Goal: Navigation & Orientation: Find specific page/section

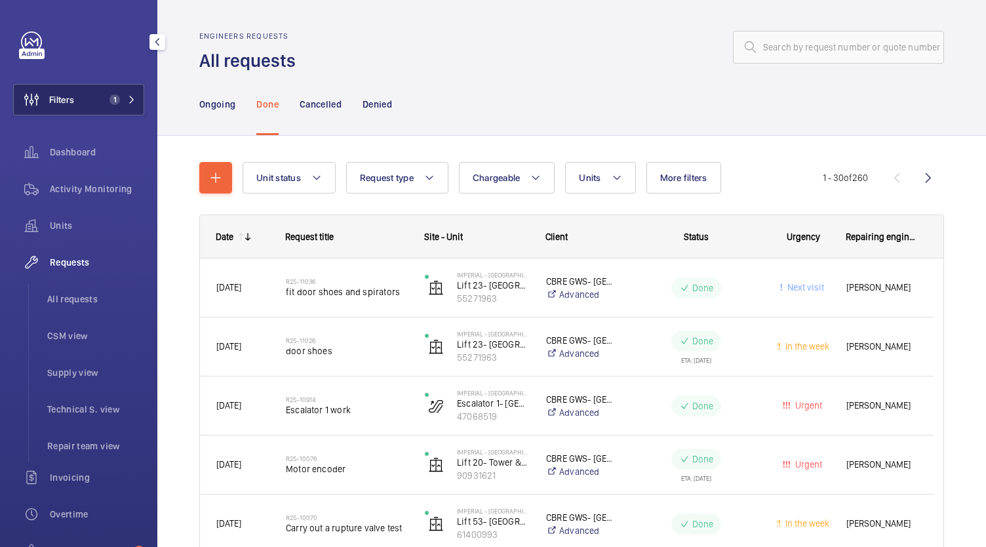
click at [127, 104] on span "1" at bounding box center [119, 99] width 31 height 10
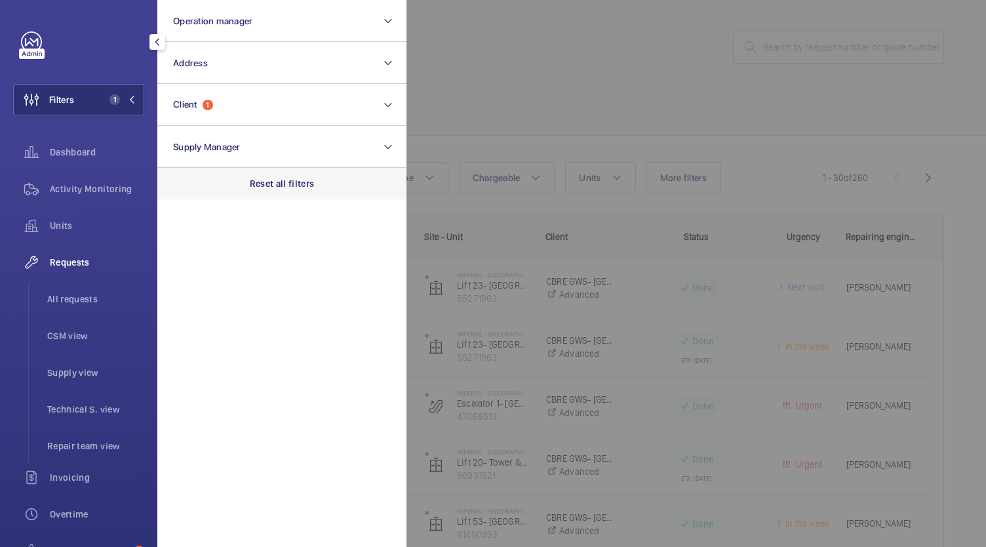
click at [293, 192] on div "Reset all filters" at bounding box center [281, 183] width 249 height 31
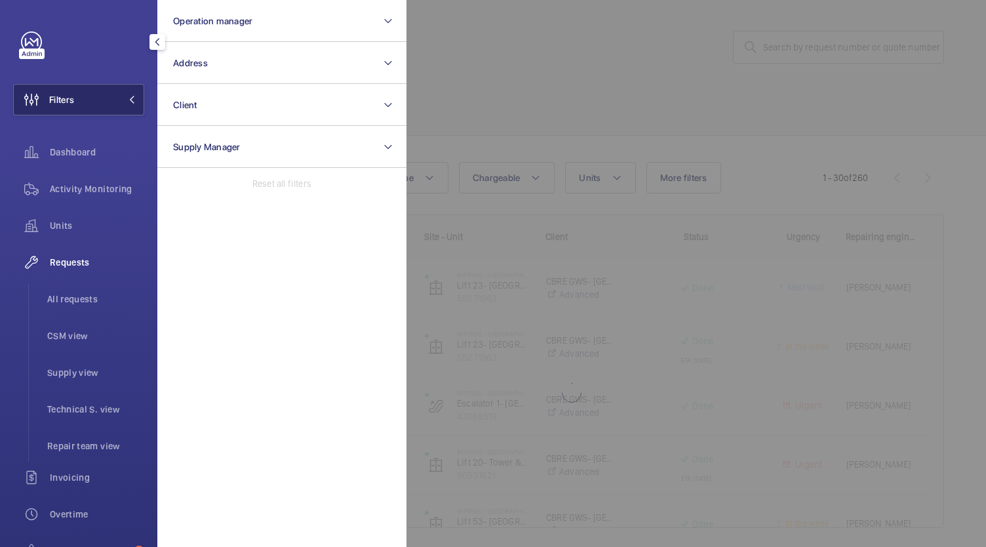
click at [111, 107] on button "Filters" at bounding box center [78, 99] width 131 height 31
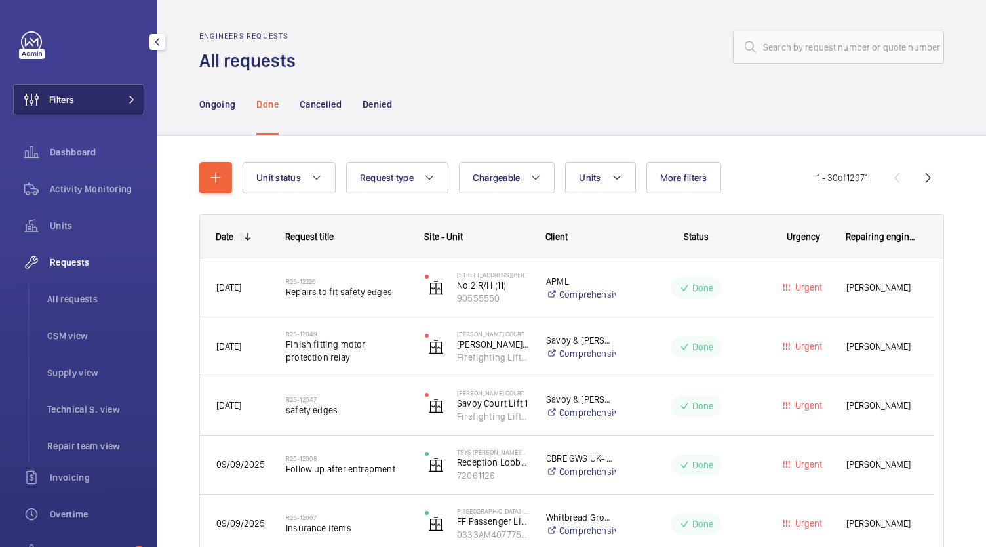
click at [114, 101] on button "Filters" at bounding box center [78, 99] width 131 height 31
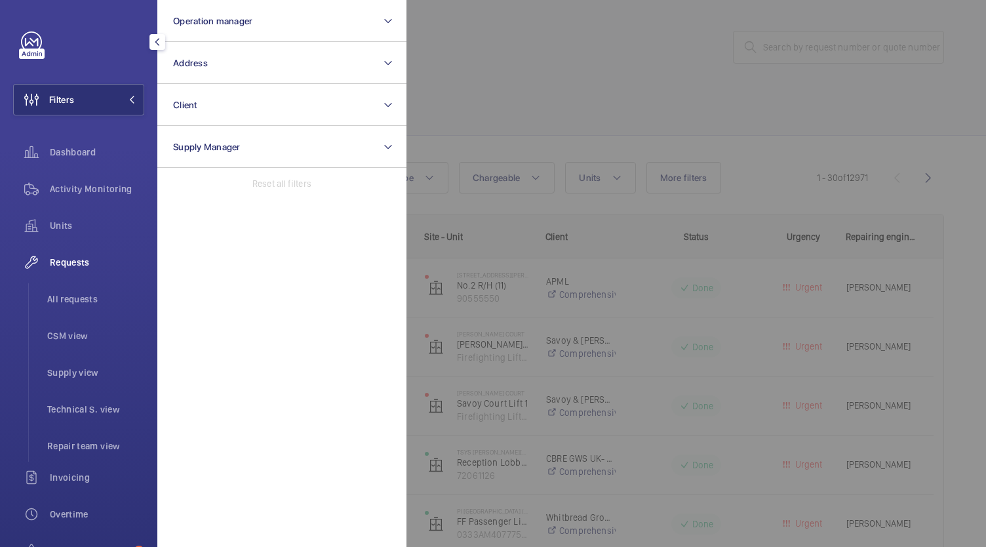
click at [562, 56] on div at bounding box center [899, 273] width 986 height 547
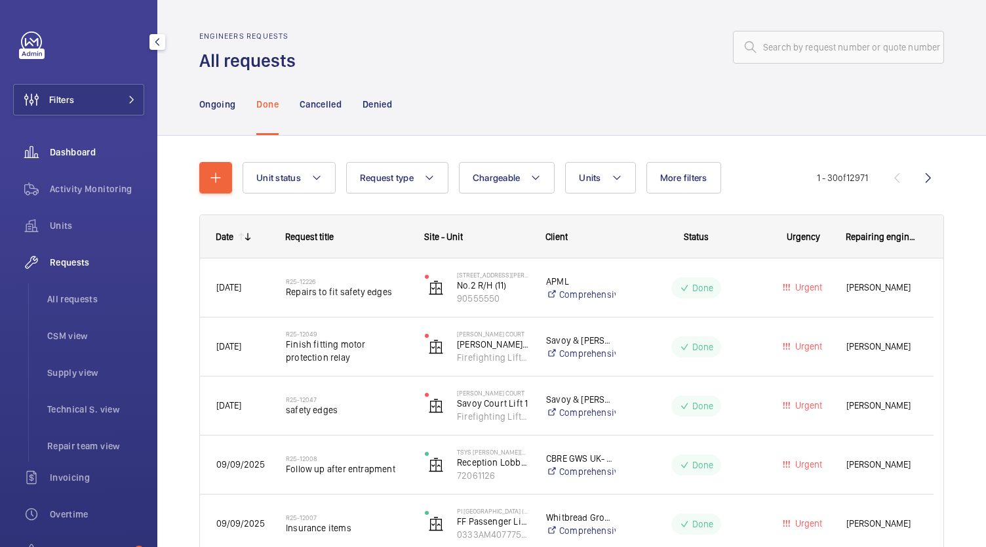
click at [90, 157] on span "Dashboard" at bounding box center [97, 152] width 94 height 13
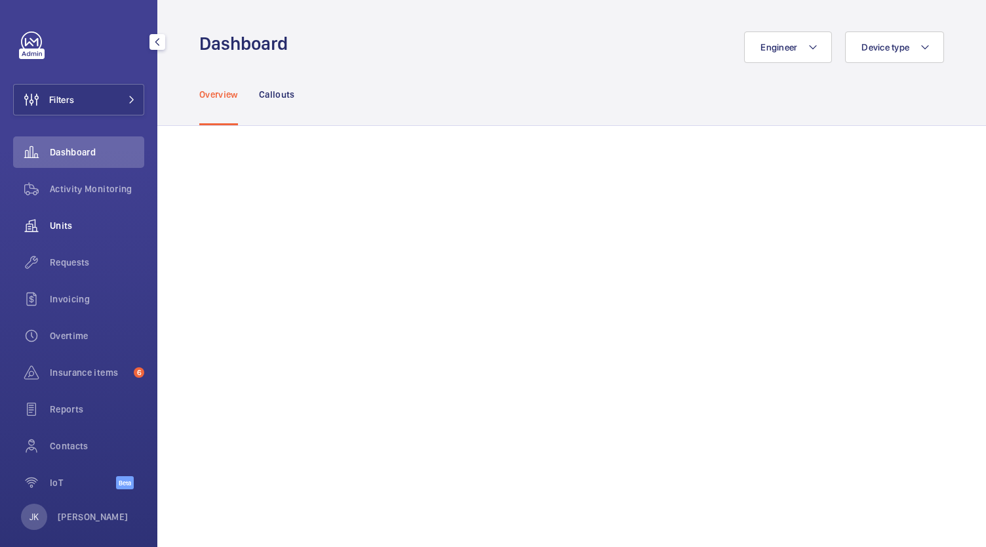
click at [69, 222] on span "Units" at bounding box center [97, 225] width 94 height 13
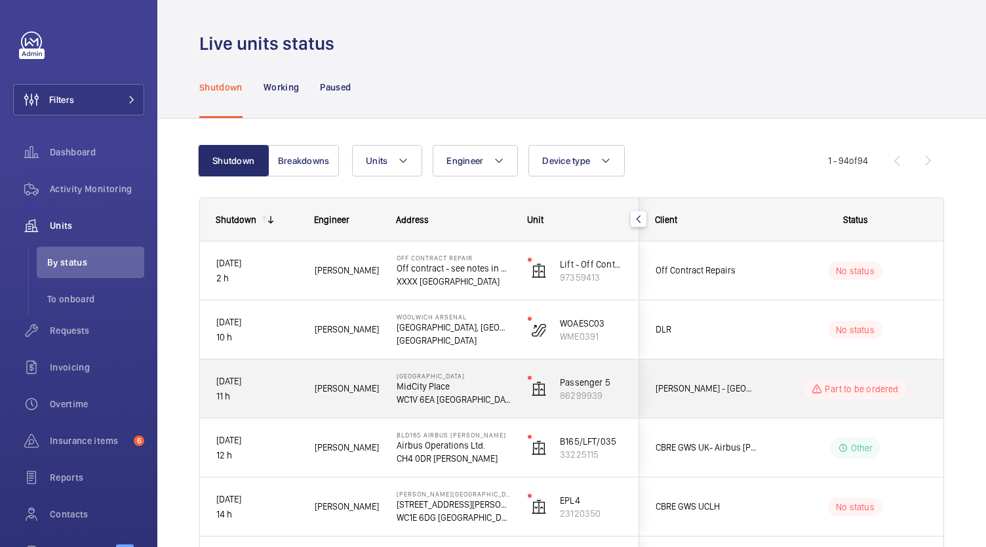
click at [639, 223] on mat-icon "button" at bounding box center [639, 219] width 16 height 10
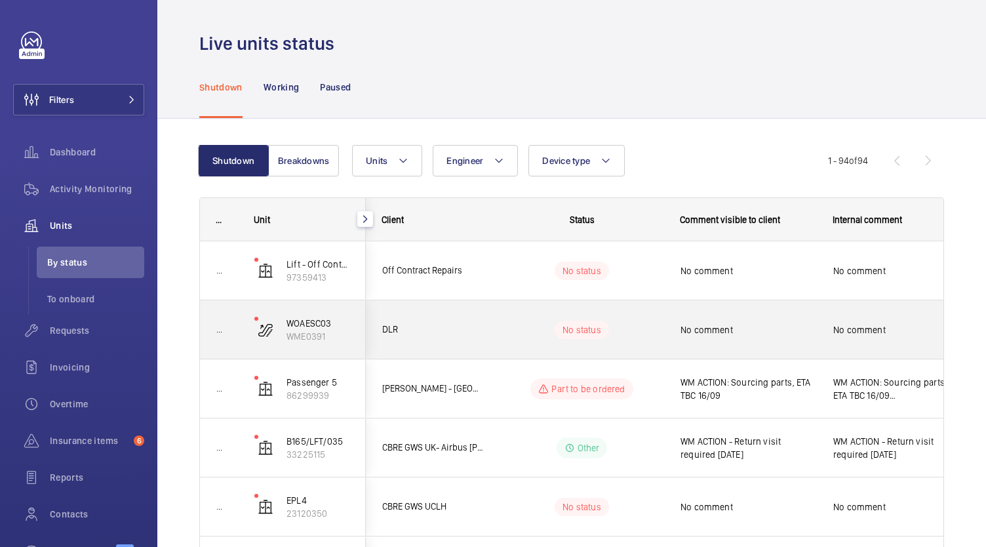
click at [364, 218] on mat-icon "button" at bounding box center [365, 219] width 16 height 10
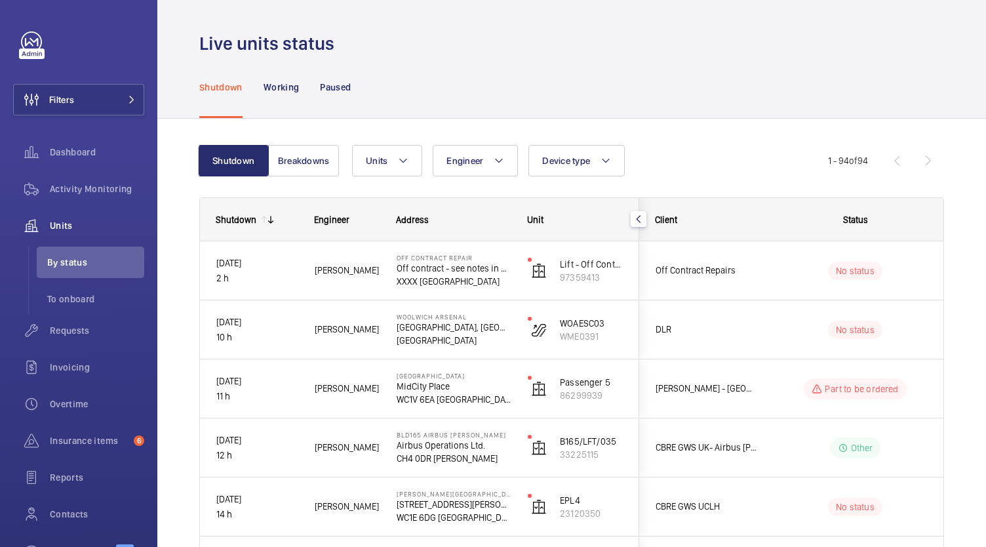
click at [638, 218] on mat-icon "button" at bounding box center [639, 219] width 16 height 10
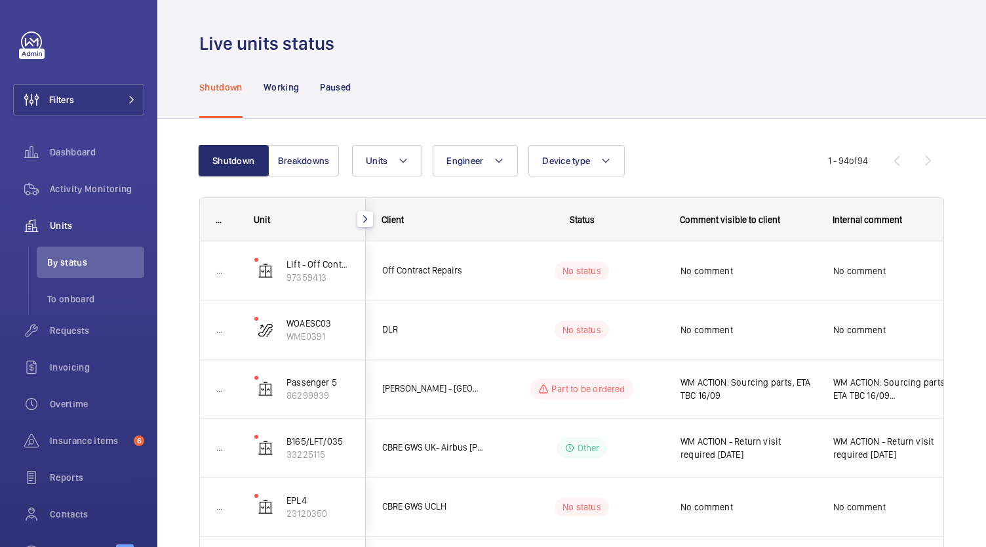
click at [363, 218] on mat-icon "button" at bounding box center [365, 219] width 16 height 10
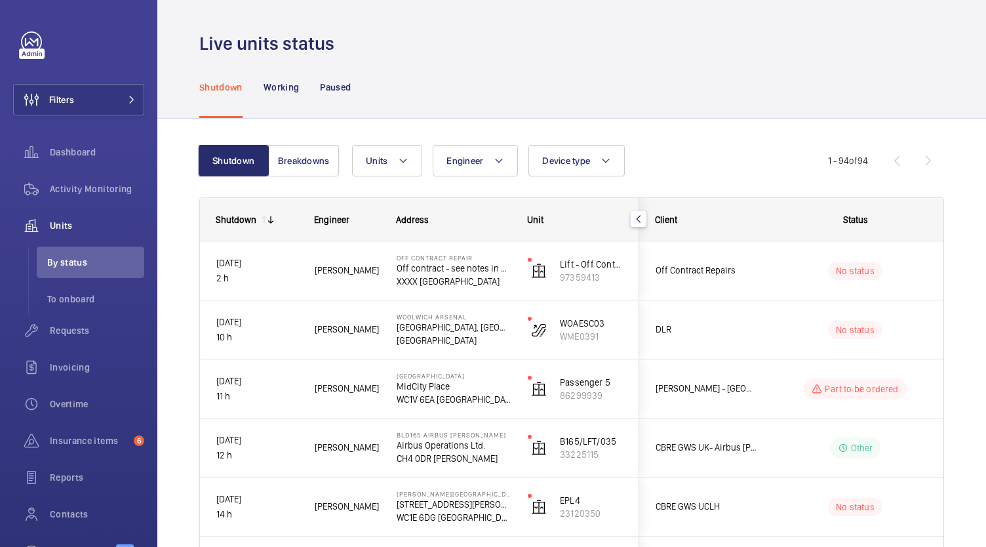
click at [271, 217] on mat-icon at bounding box center [270, 219] width 10 height 10
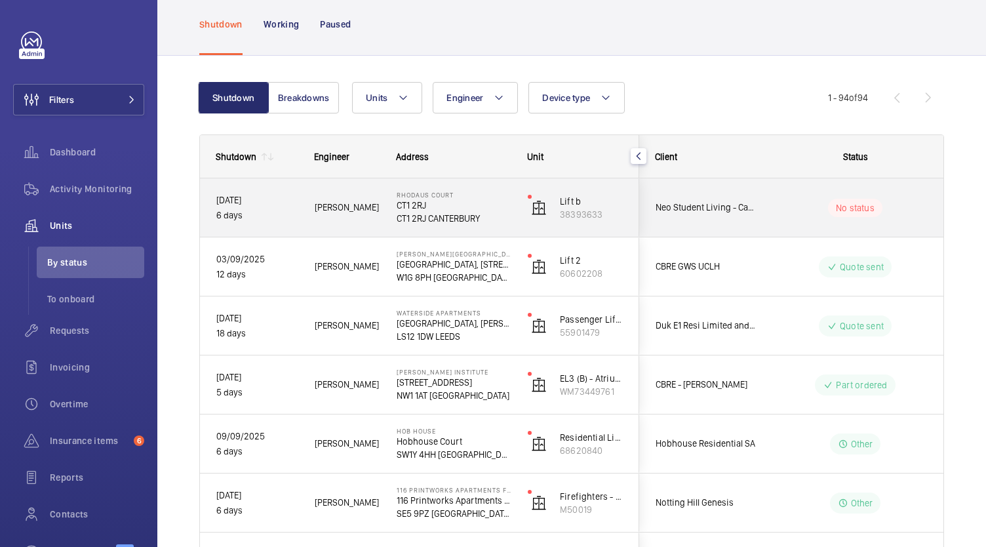
scroll to position [47, 0]
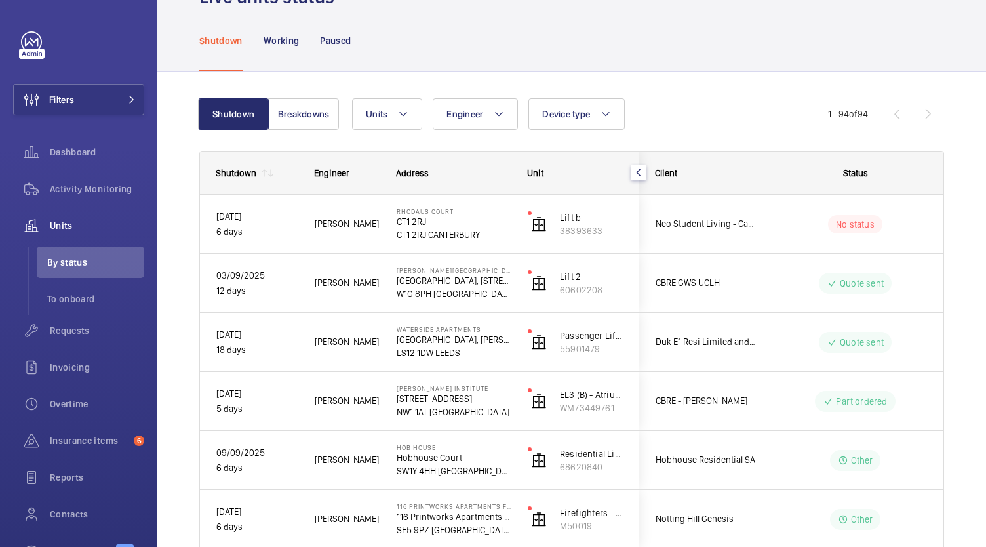
click at [269, 168] on mat-icon at bounding box center [270, 173] width 10 height 10
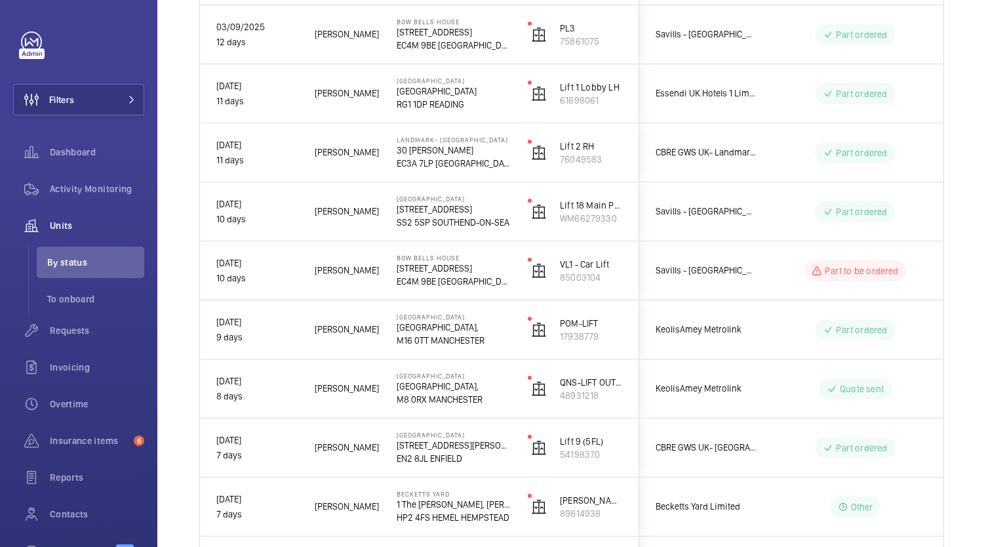
scroll to position [2892, 0]
click at [75, 151] on span "Dashboard" at bounding box center [97, 152] width 94 height 13
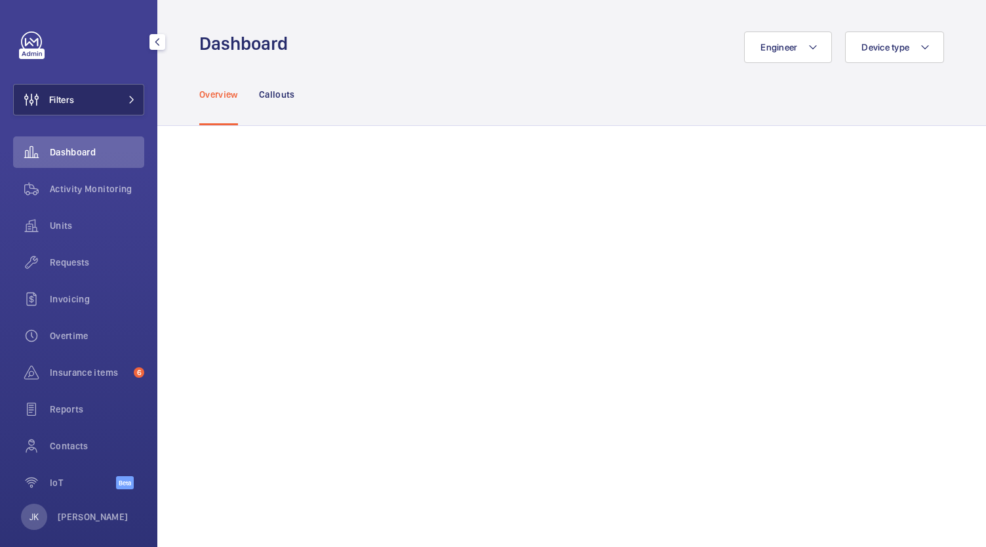
click at [63, 107] on span "Filters" at bounding box center [44, 99] width 60 height 31
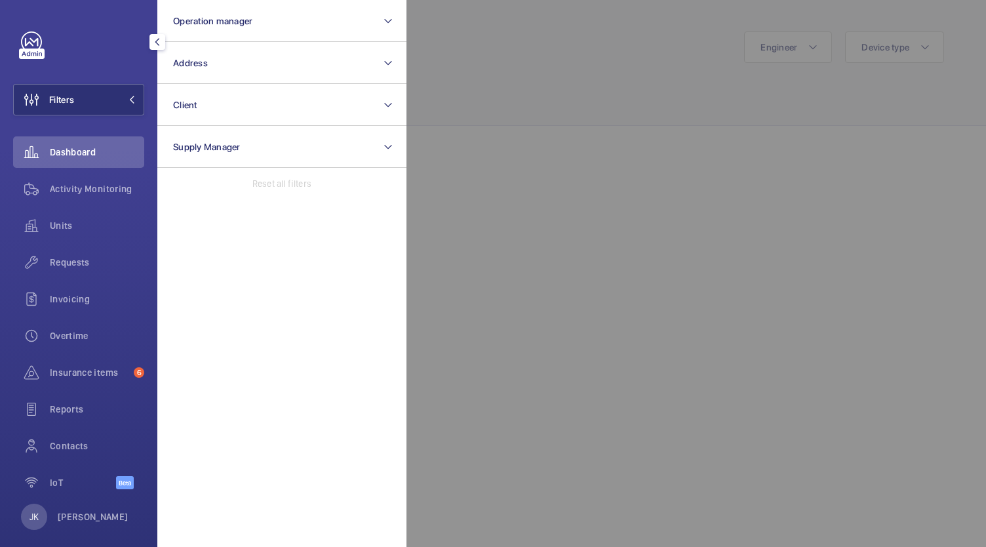
click at [281, 186] on p "Reset all filters" at bounding box center [281, 183] width 59 height 13
click at [496, 195] on div at bounding box center [899, 273] width 986 height 547
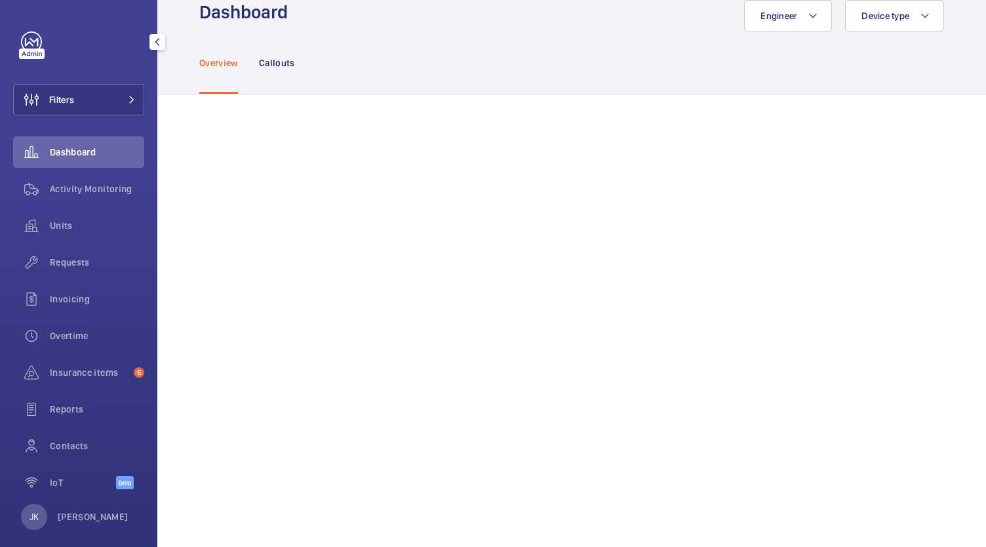
scroll to position [35, 0]
click at [284, 58] on p "Callouts" at bounding box center [277, 58] width 36 height 13
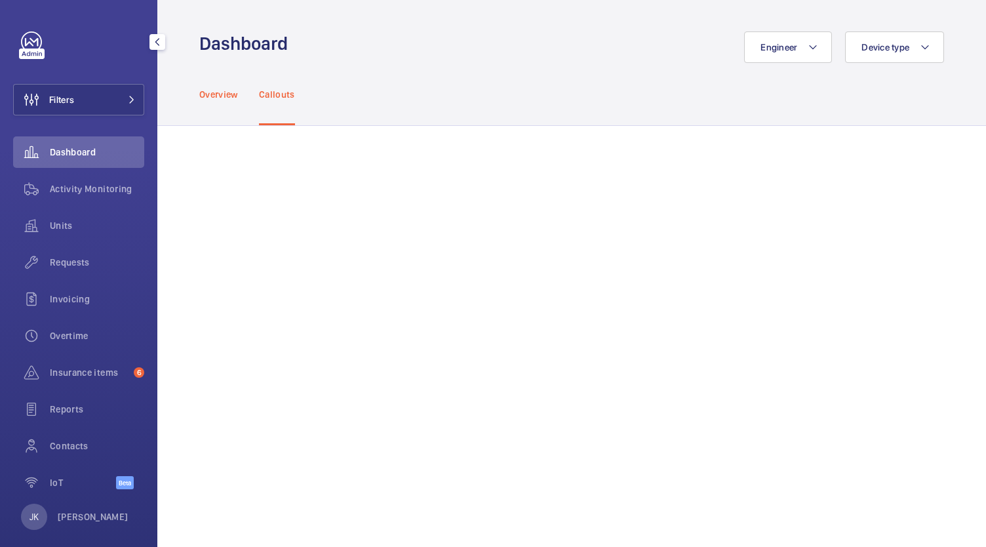
click at [222, 104] on div "Overview" at bounding box center [218, 94] width 39 height 62
click at [80, 345] on div "Overtime" at bounding box center [78, 335] width 131 height 31
